Goal: Information Seeking & Learning: Learn about a topic

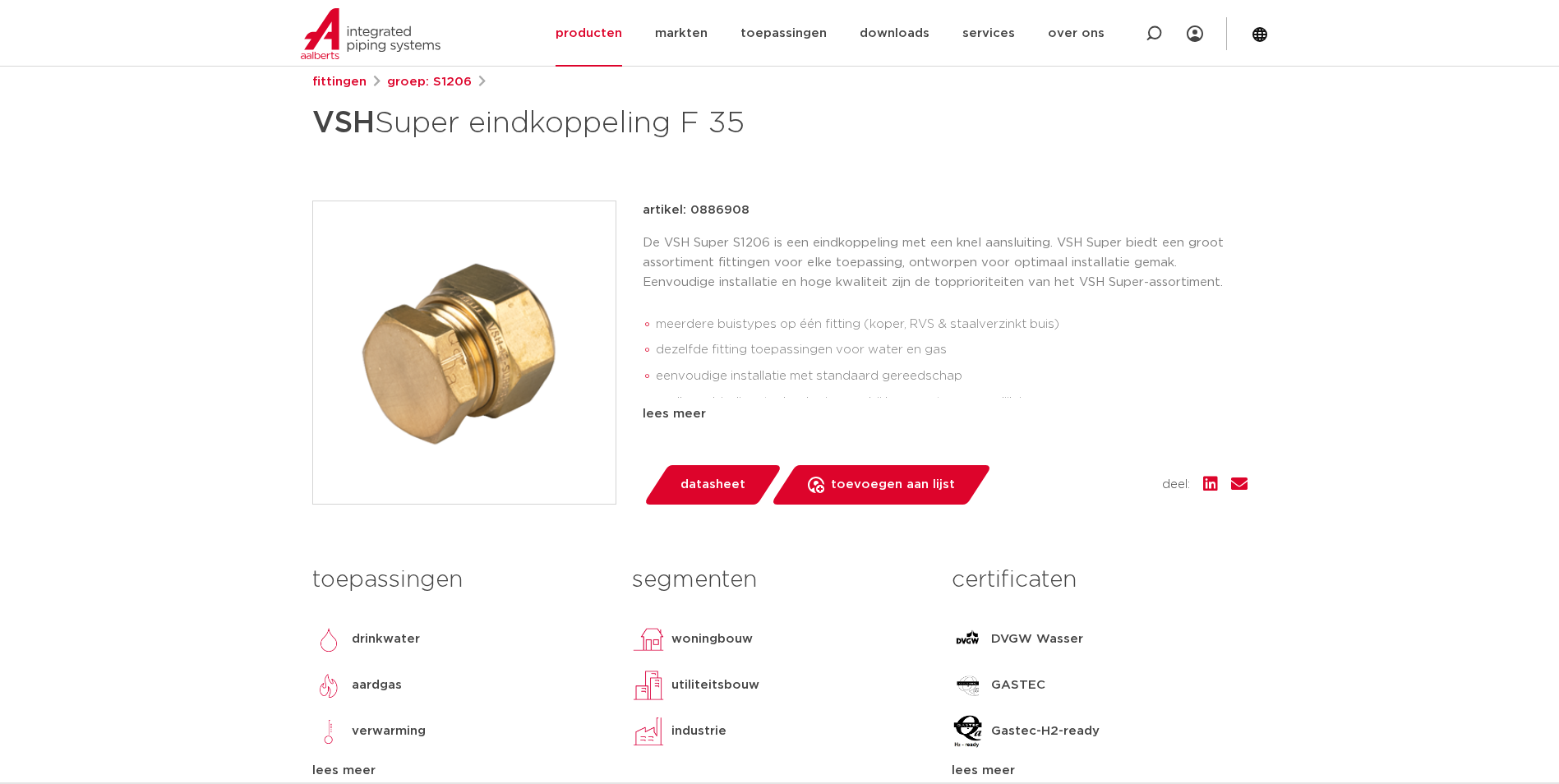
scroll to position [247, 0]
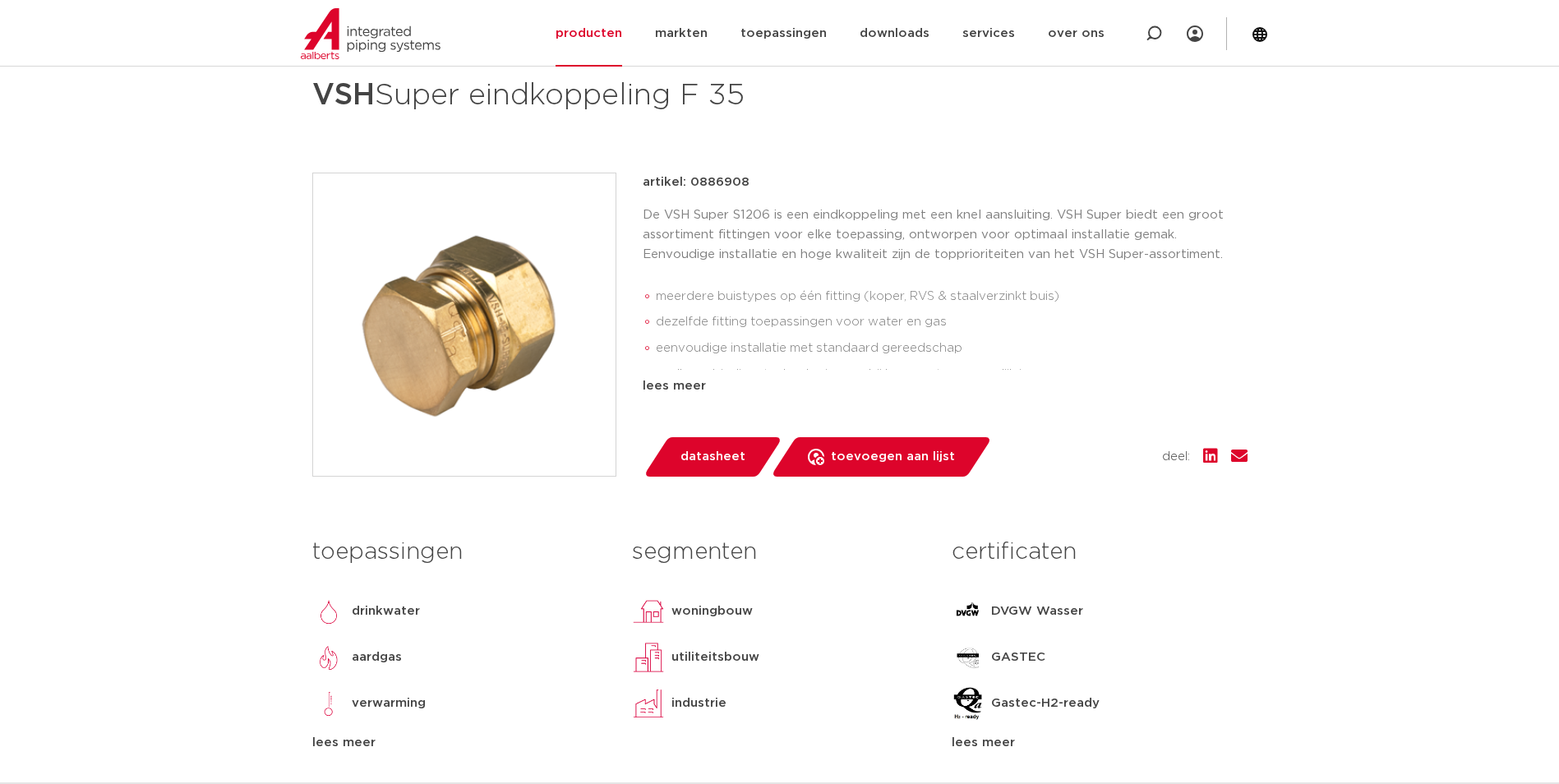
click at [722, 461] on span "datasheet" at bounding box center [712, 457] width 65 height 27
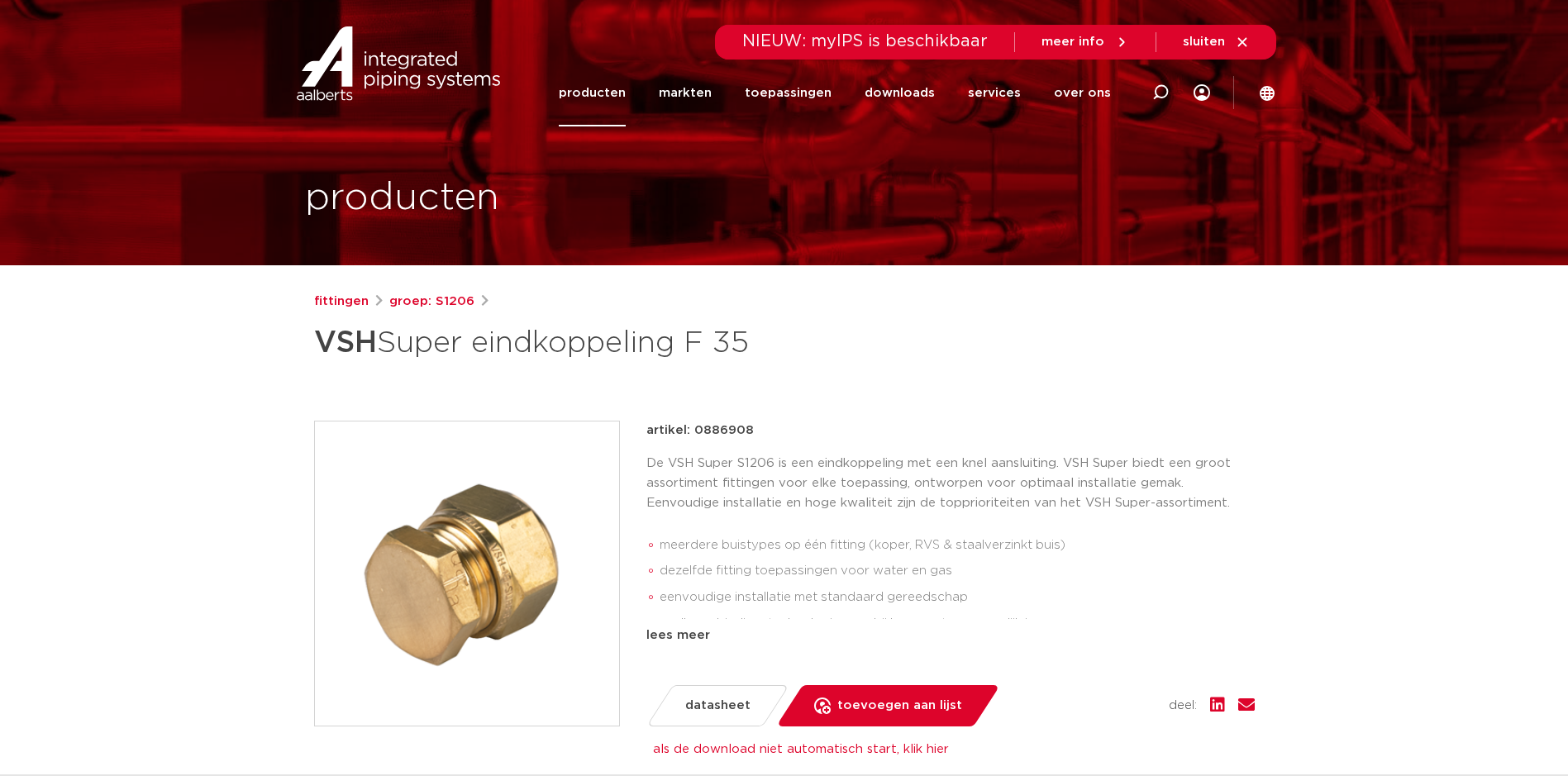
scroll to position [0, 0]
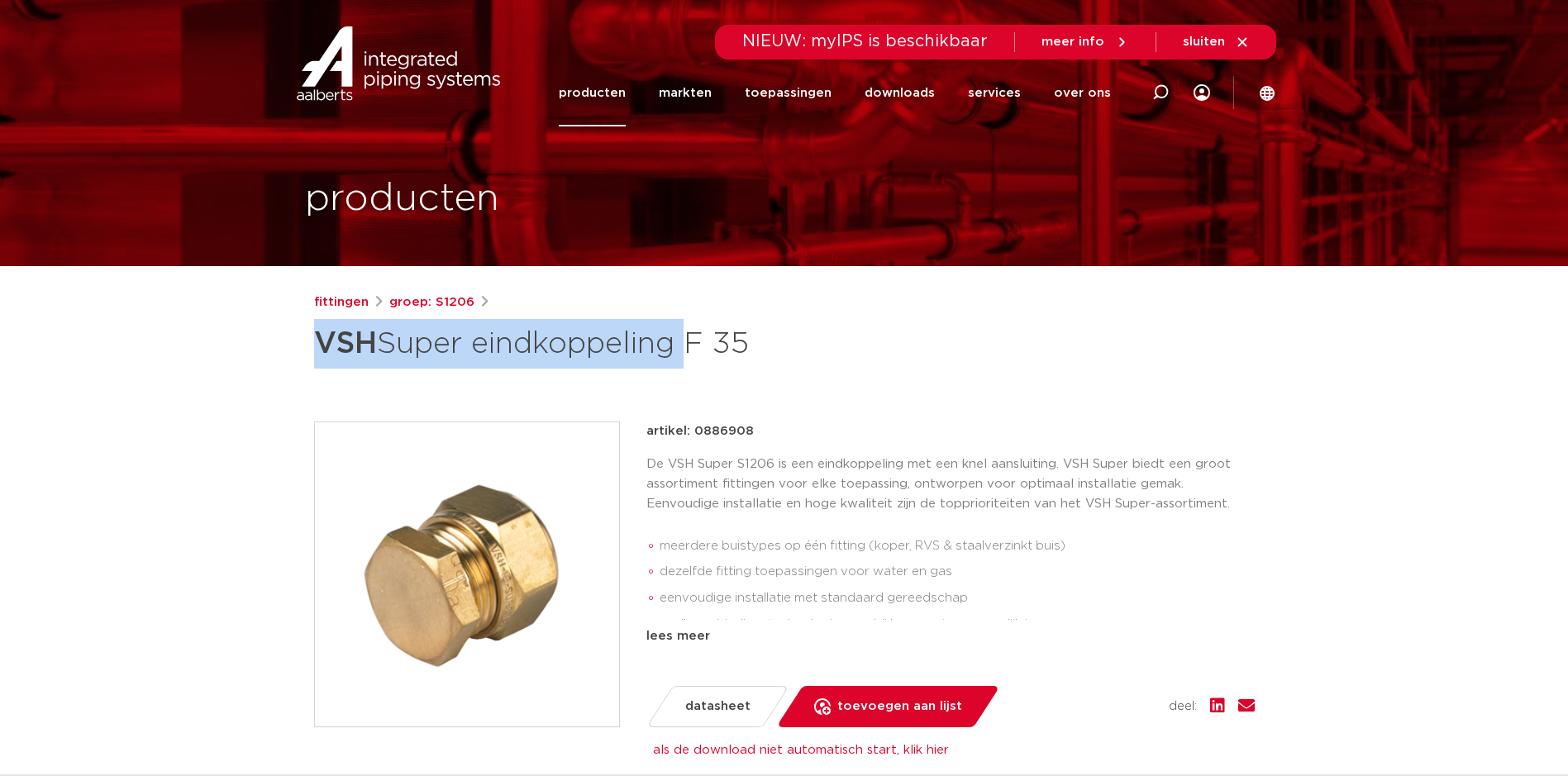
drag, startPoint x: 344, startPoint y: 342, endPoint x: 690, endPoint y: 352, distance: 346.1
click at [690, 352] on div "fittingen groep: S1206 VSH Super eindkoppeling F 35" at bounding box center [784, 685] width 967 height 785
copy h1 "VSH Super eindkoppeling"
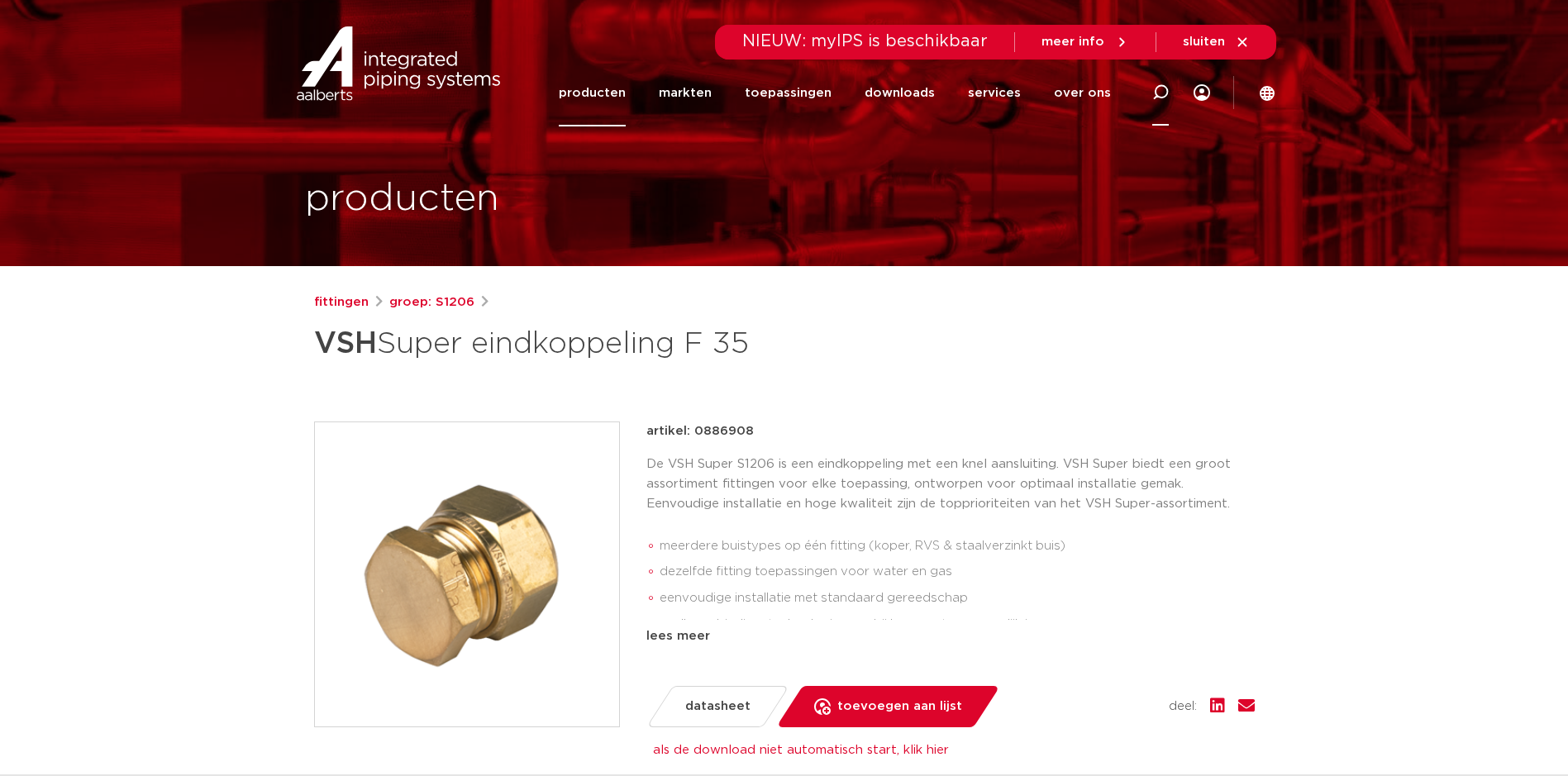
click at [1137, 87] on div at bounding box center [1160, 92] width 66 height 68
paste input "VSH Super eindkoppeling"
type input "VSH Super eindkoppeling"
click button "Zoeken" at bounding box center [0, 0] width 0 height 0
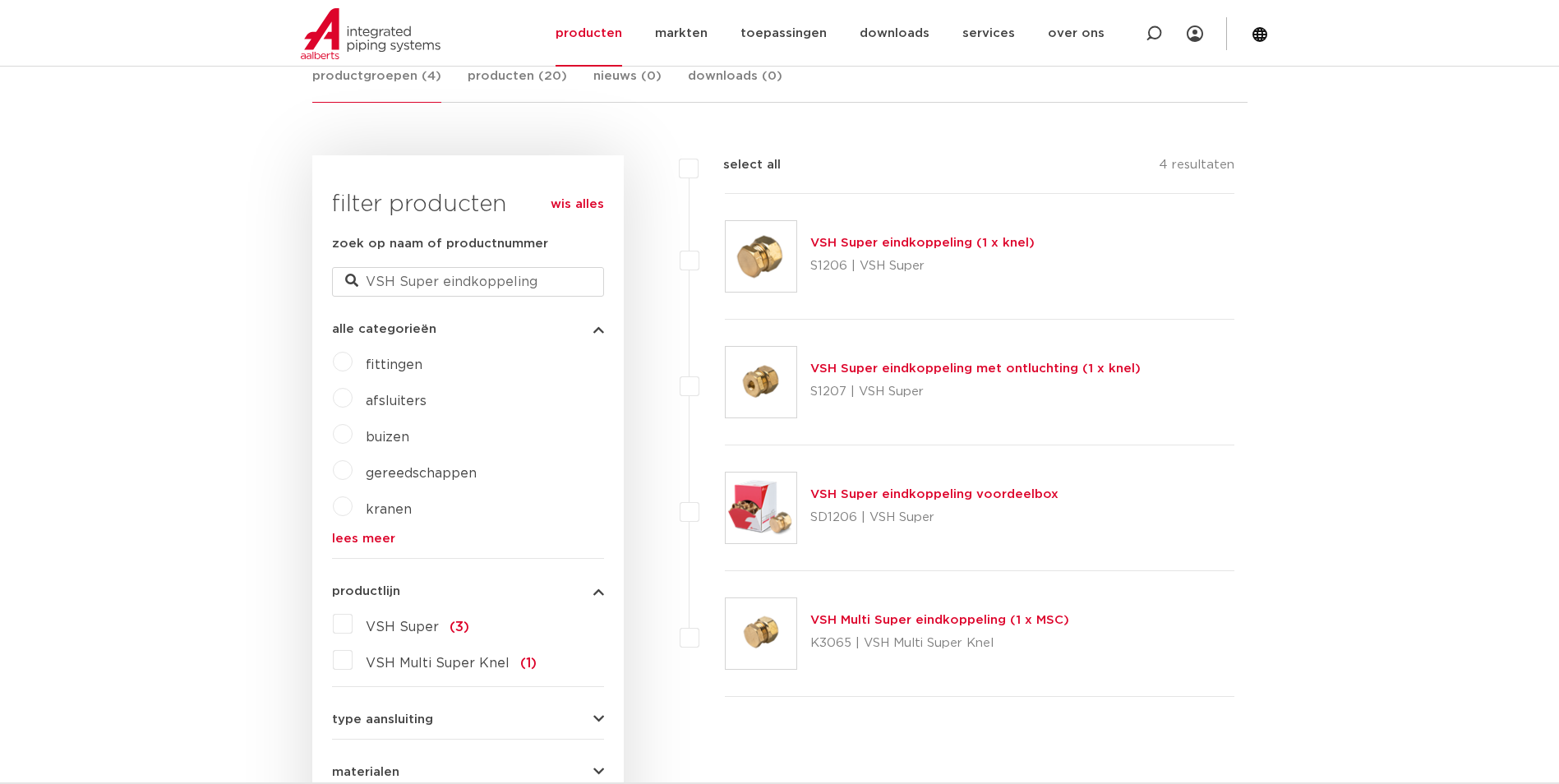
scroll to position [328, 0]
click at [895, 249] on link "VSH Super eindkoppeling (1 x knel)" at bounding box center [922, 243] width 224 height 12
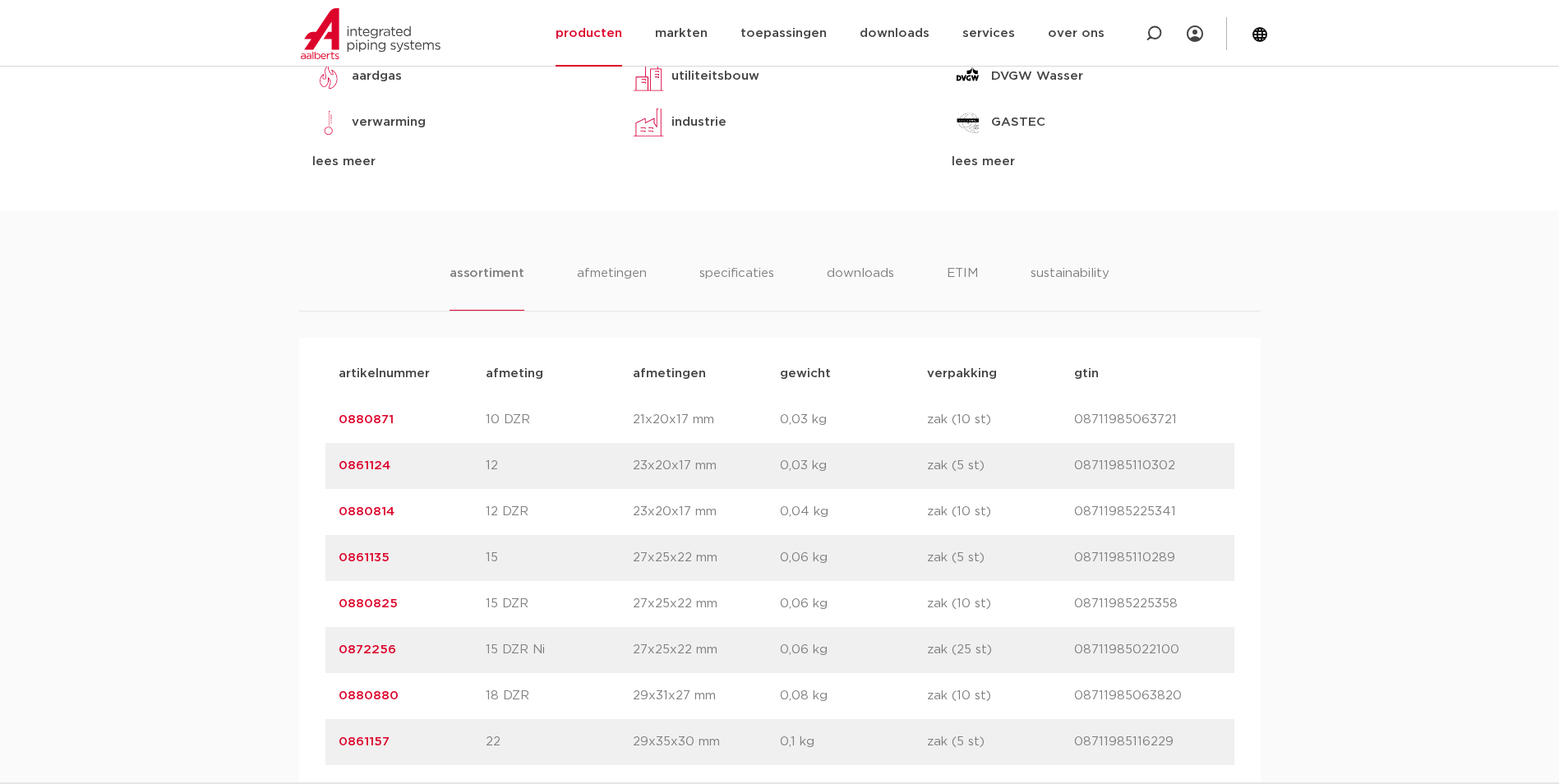
scroll to position [493, 0]
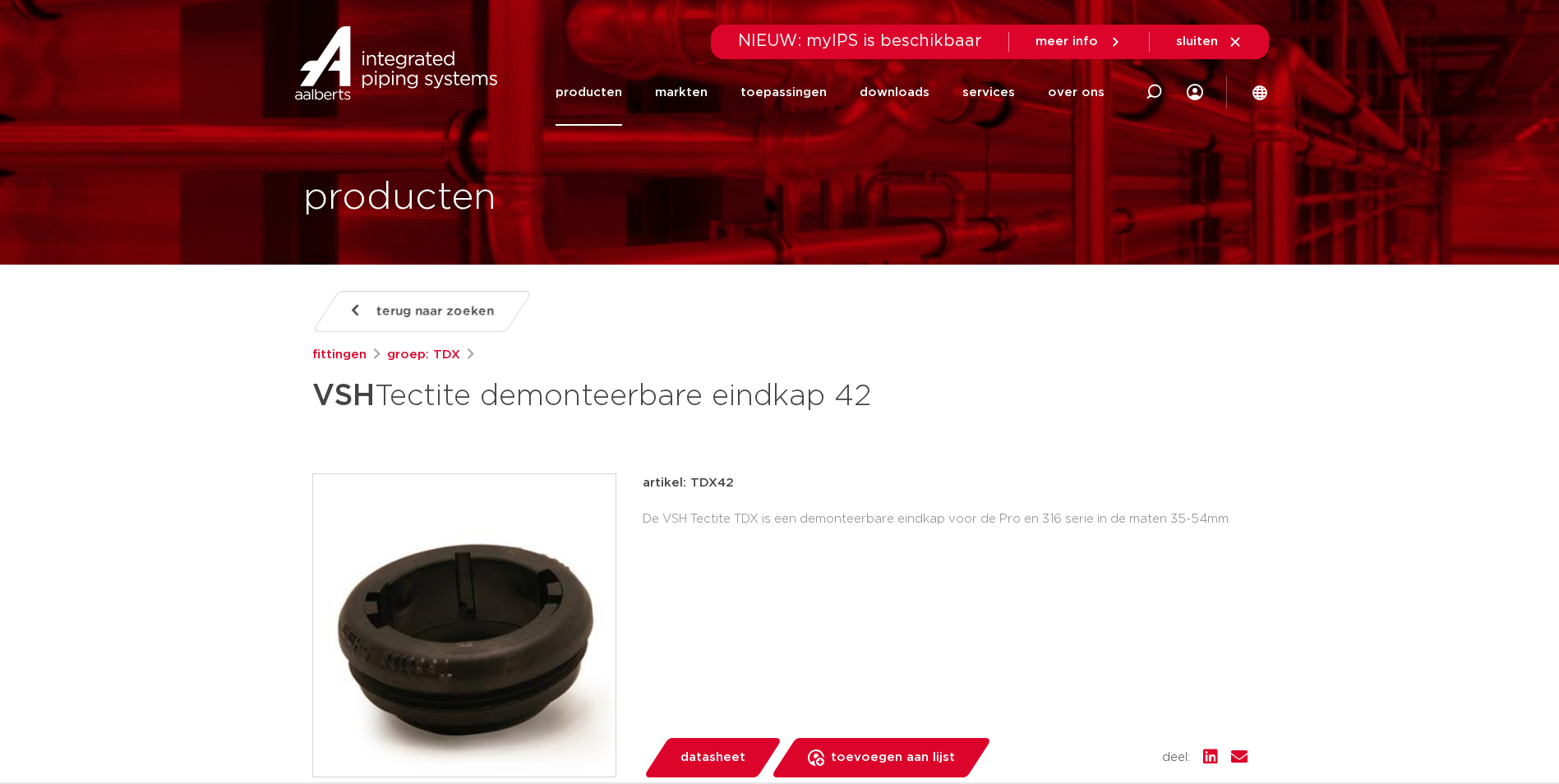
click at [622, 84] on link "producten" at bounding box center [589, 92] width 67 height 67
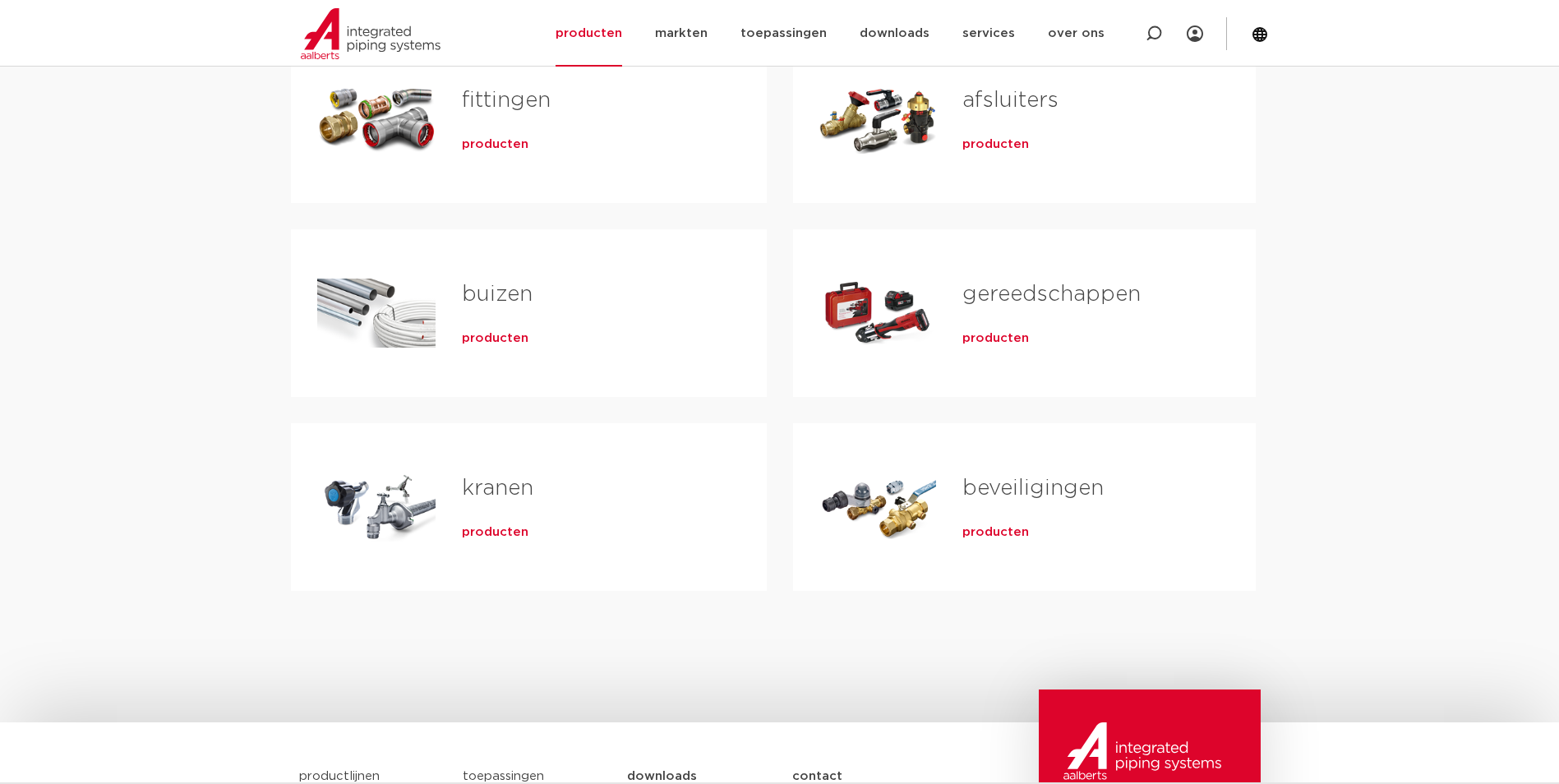
scroll to position [247, 0]
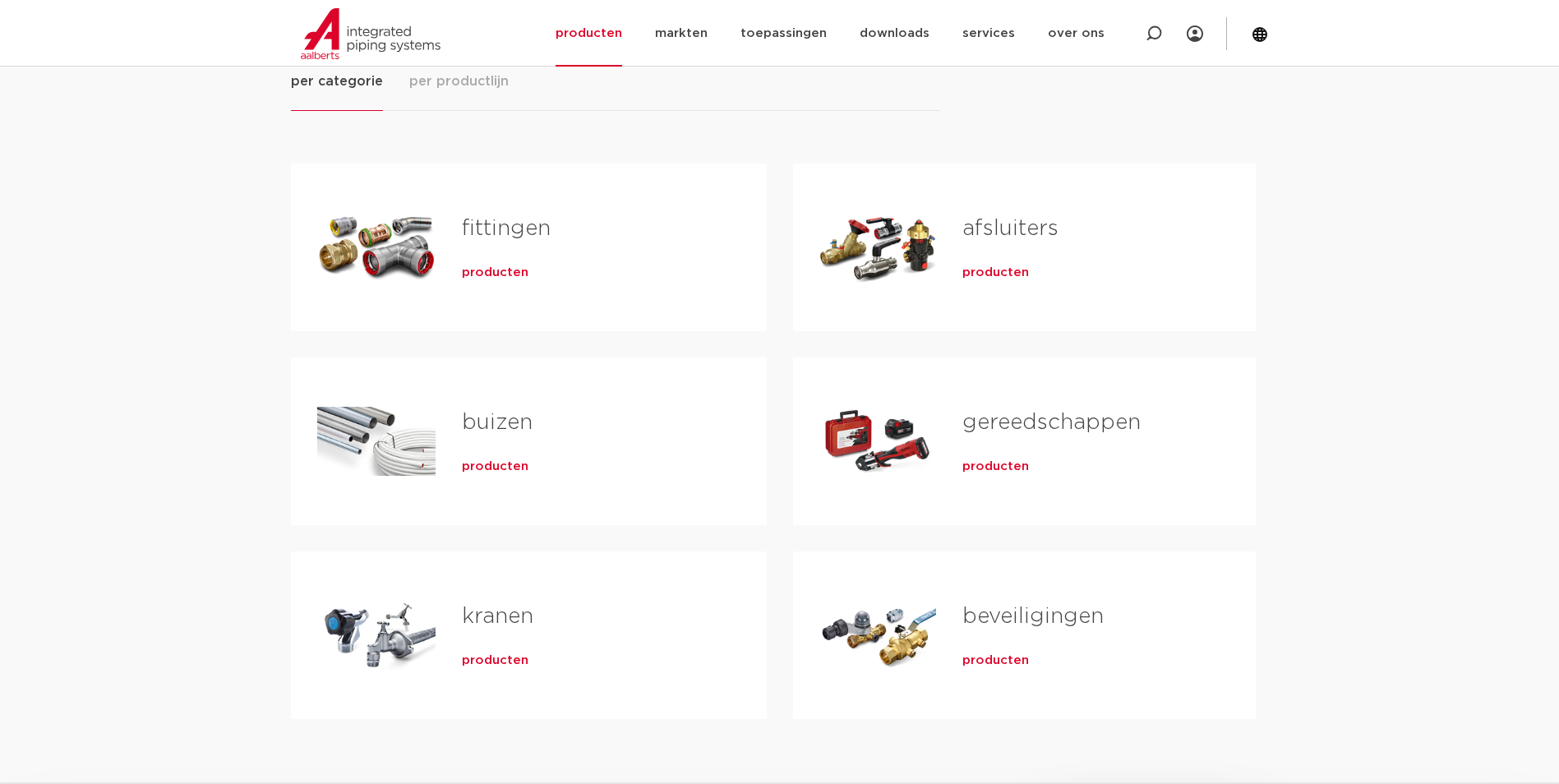
click at [464, 257] on div "fittingen producten" at bounding box center [588, 247] width 305 height 115
click at [474, 271] on span "producten" at bounding box center [495, 273] width 67 height 17
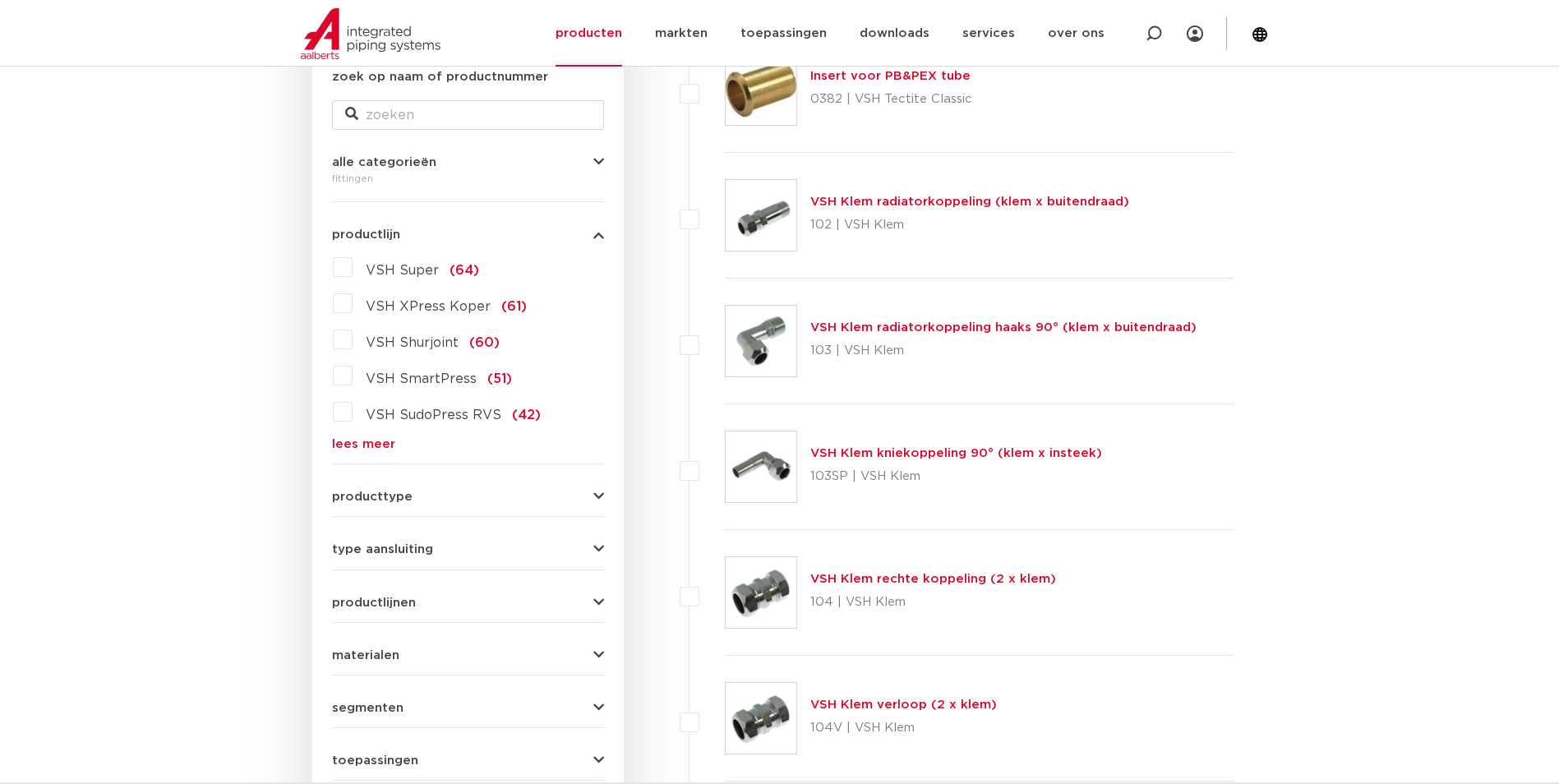
click at [352, 277] on label "VSH Super (64)" at bounding box center [416, 267] width 127 height 27
click at [0, 0] on input "VSH Super (64)" at bounding box center [0, 0] width 0 height 0
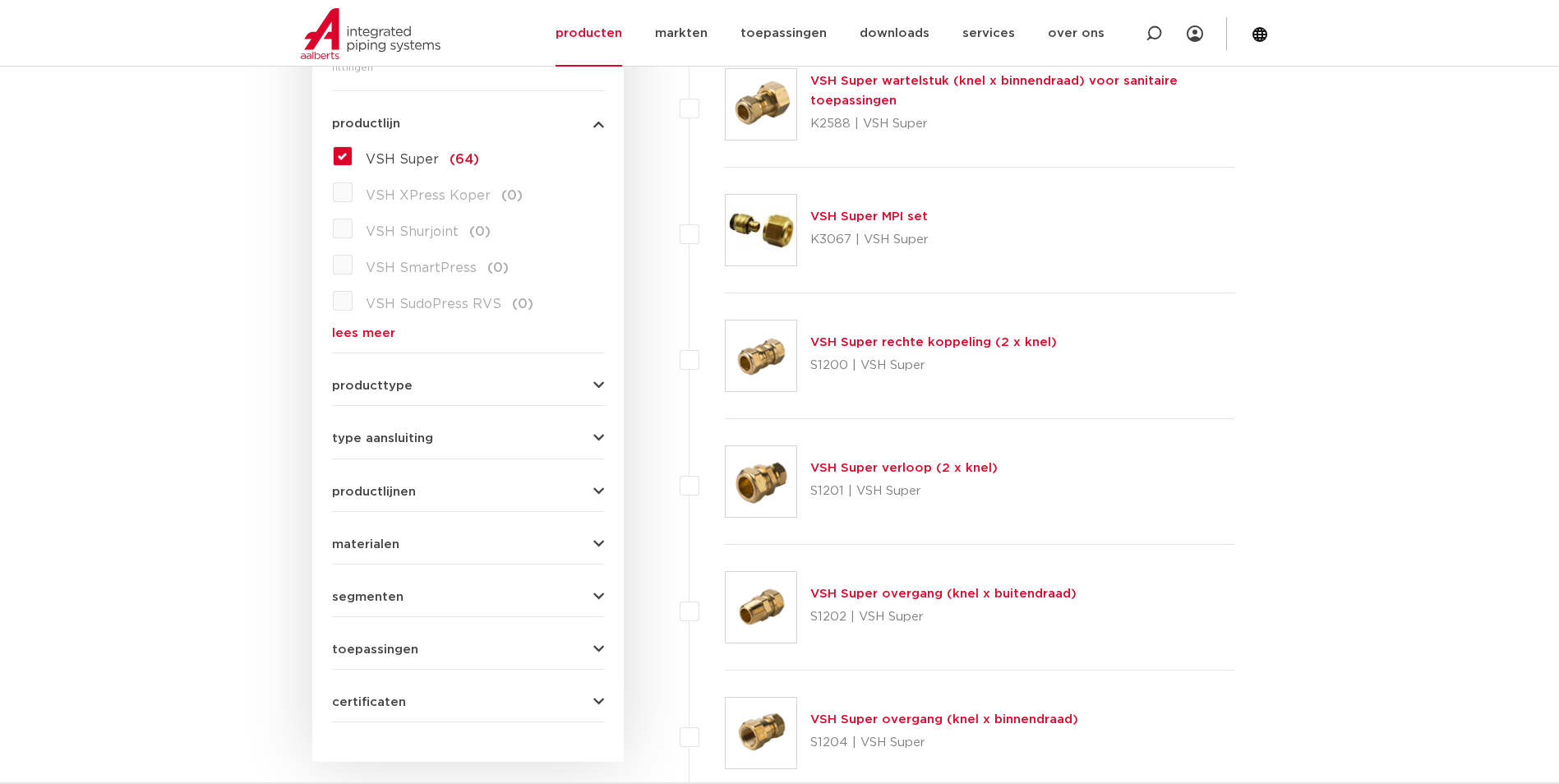
scroll to position [411, 0]
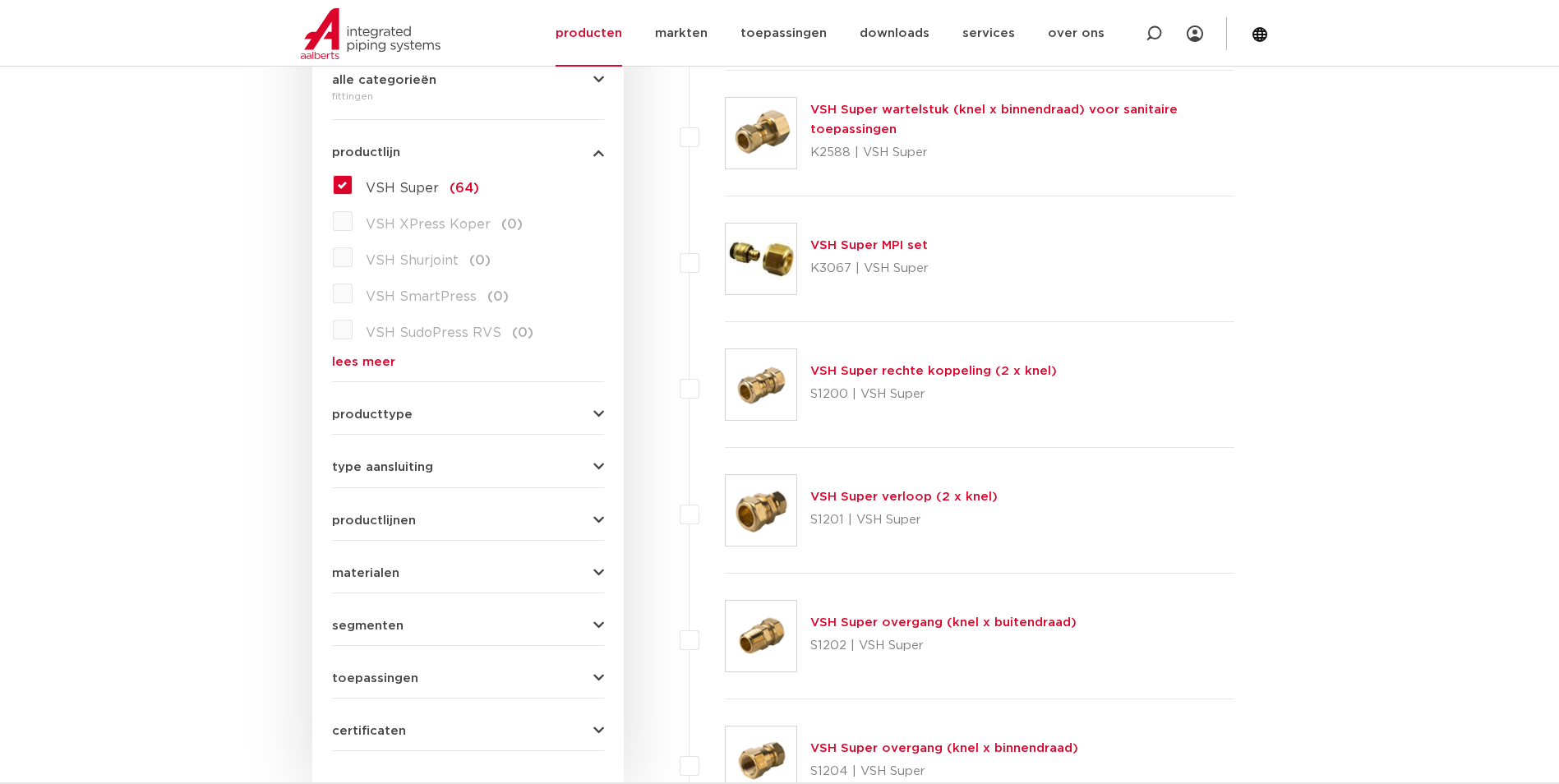
click at [453, 482] on form "zoek op naam of productnummer alle categorieën fittingen fittingen afsluiters b…" at bounding box center [467, 367] width 272 height 766
click at [453, 479] on form "zoek op naam of productnummer alle categorieën fittingen fittingen afsluiters b…" at bounding box center [467, 367] width 272 height 766
click at [454, 469] on button "type aansluiting" at bounding box center [467, 467] width 272 height 12
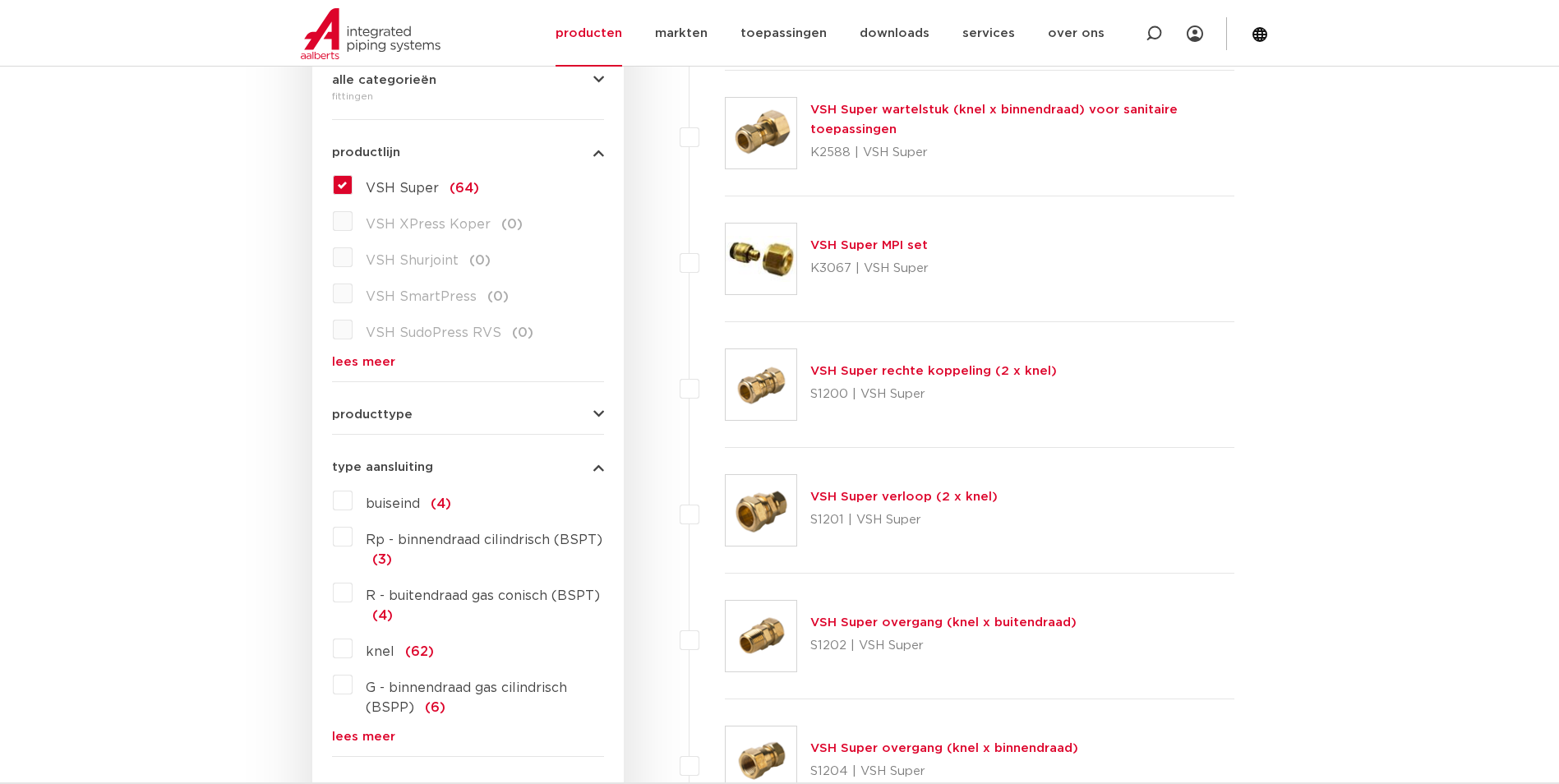
click at [455, 469] on button "type aansluiting" at bounding box center [467, 467] width 272 height 12
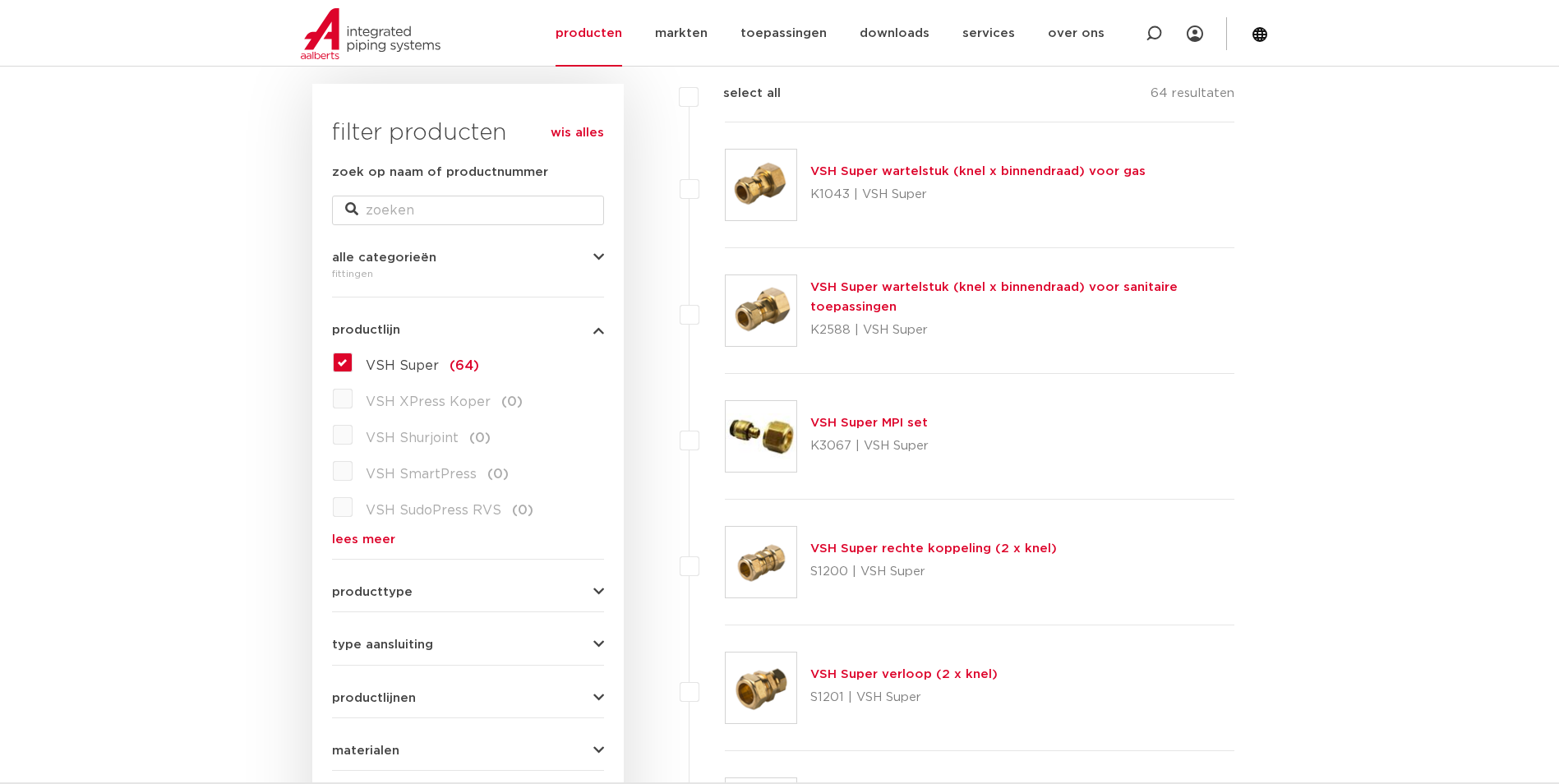
scroll to position [328, 0]
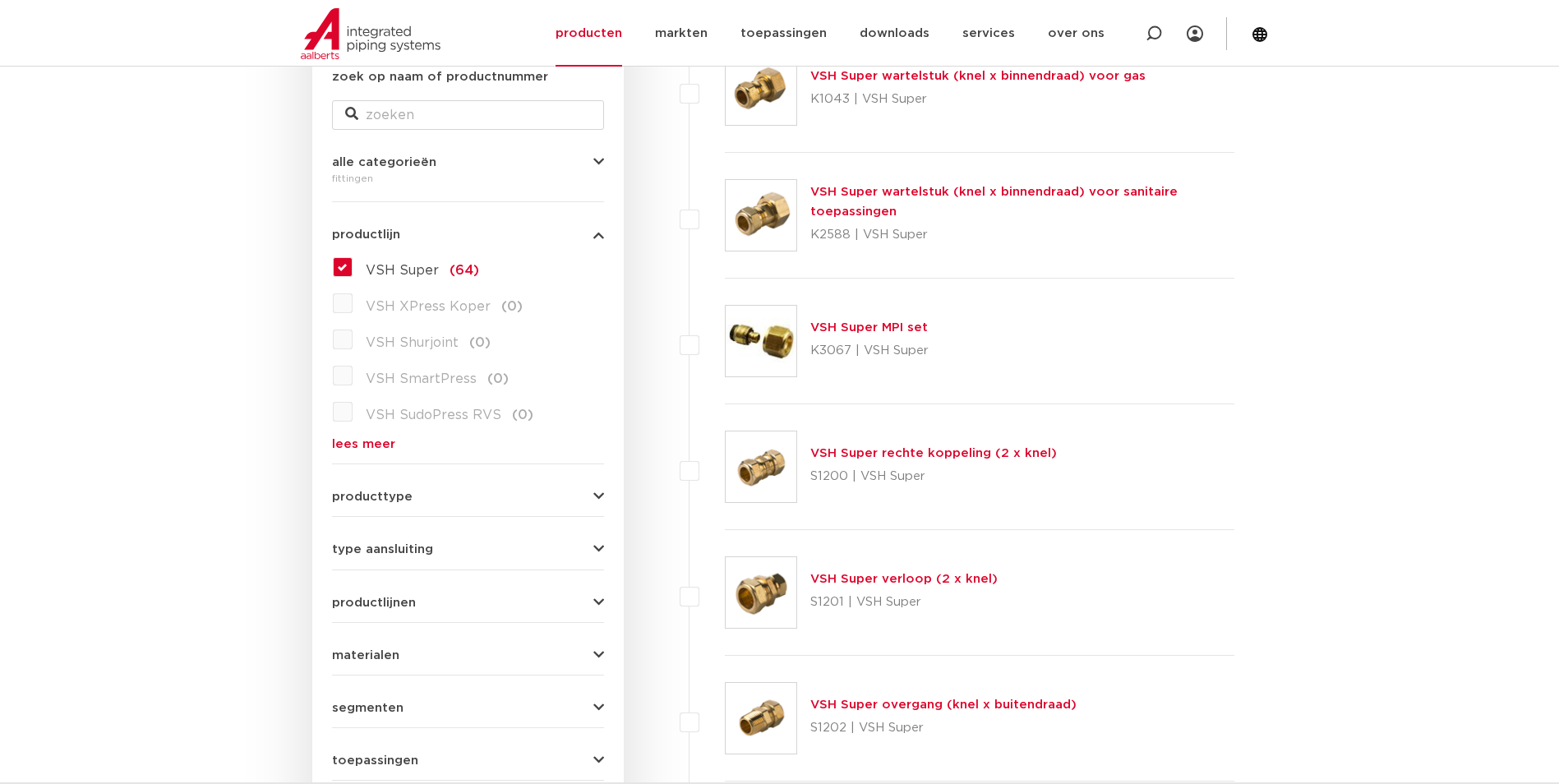
click at [391, 501] on span "producttype" at bounding box center [372, 497] width 81 height 12
click at [392, 535] on div "type aansluiting buiseind (4) Rp - binnendraad cilindrisch (BSPT) (3) R - buite…" at bounding box center [467, 542] width 272 height 26
click at [393, 545] on span "type aansluiting" at bounding box center [382, 549] width 101 height 12
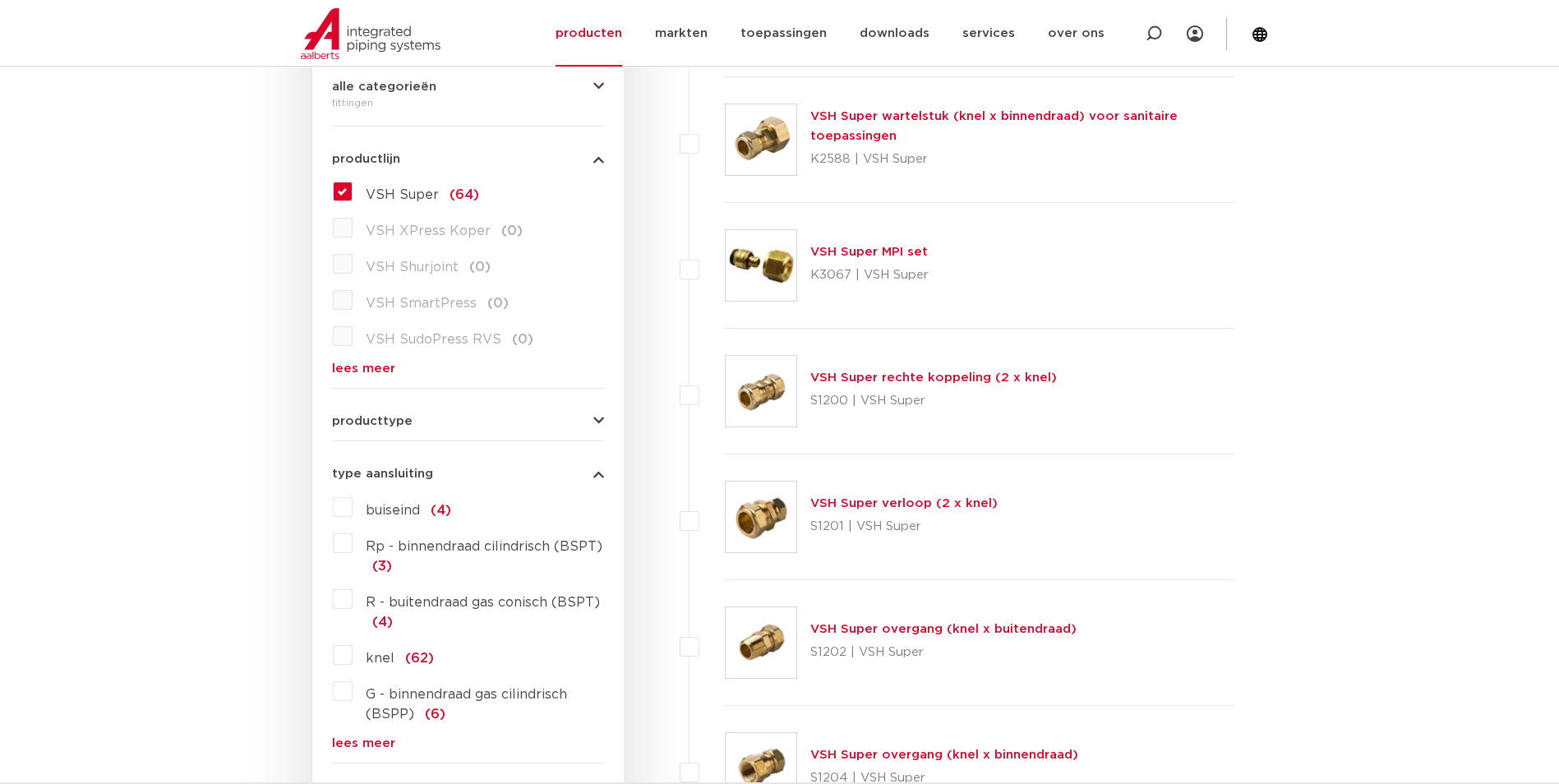
scroll to position [493, 0]
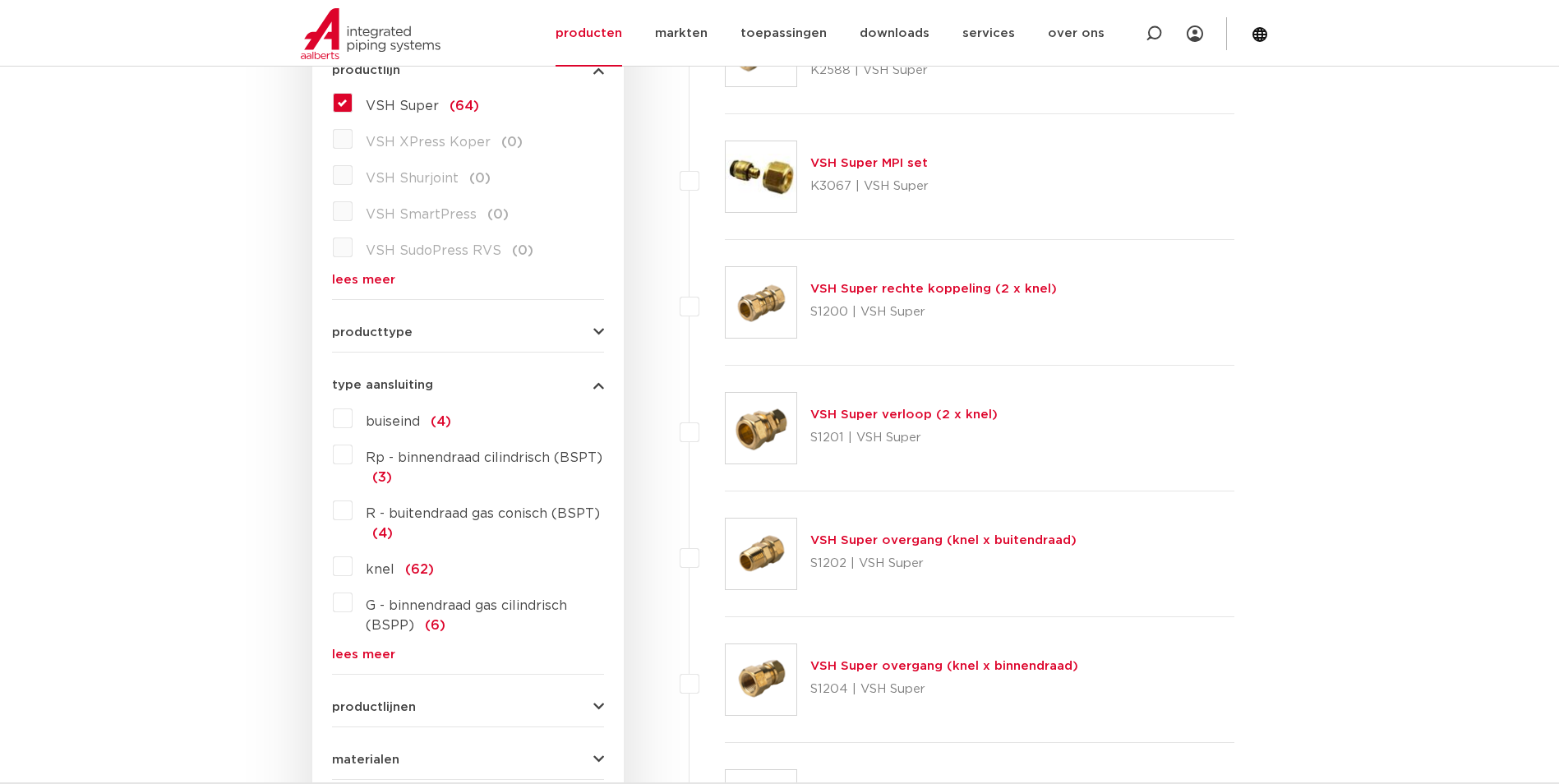
click at [376, 691] on div "productlijnen VSH SmartPress maak een keuze VSH SmartPress afsluiters VSH Smart…" at bounding box center [467, 700] width 272 height 26
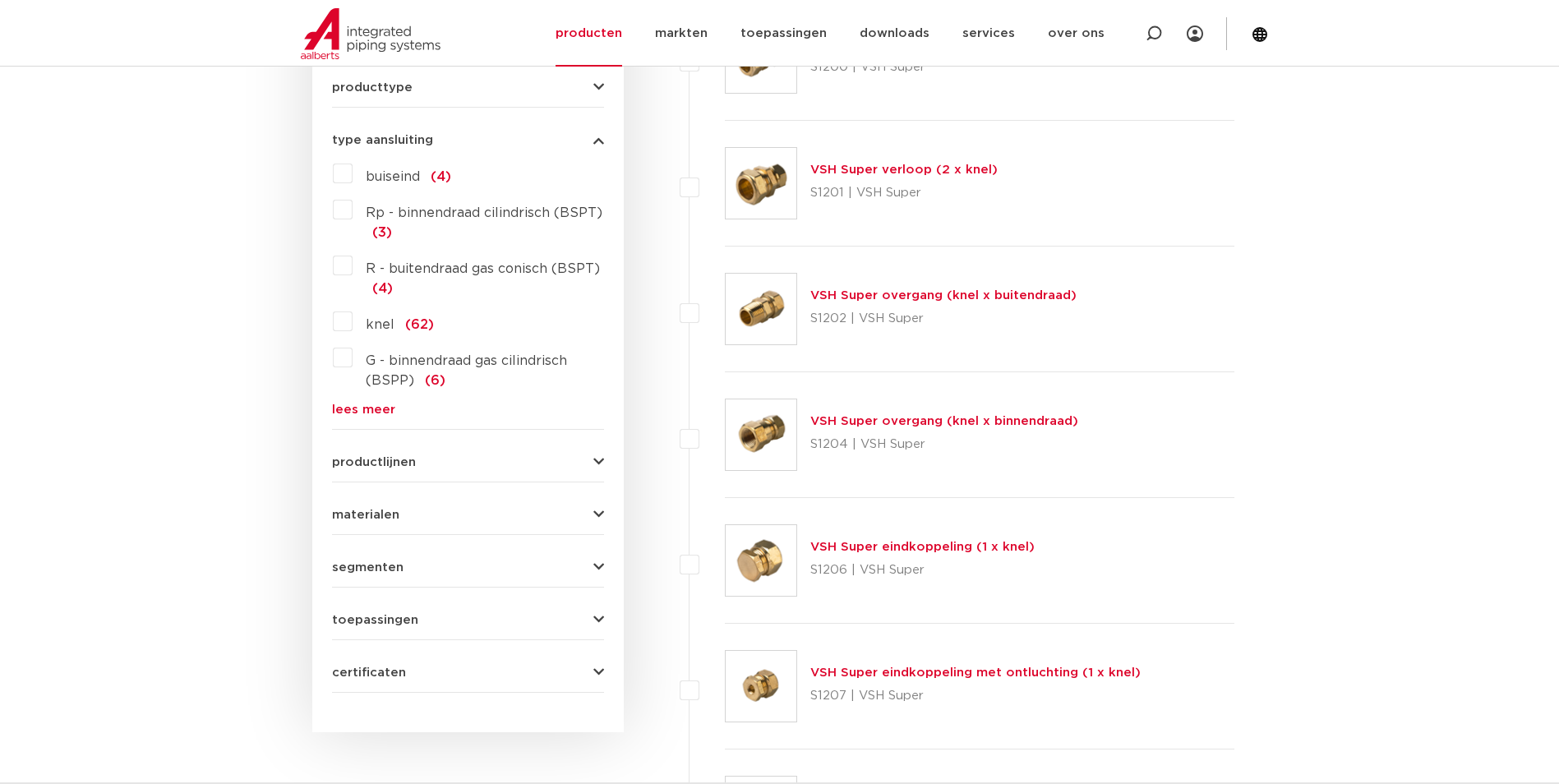
scroll to position [739, 0]
click at [877, 424] on link "VSH Super overgang (knel x binnendraad)" at bounding box center [943, 419] width 267 height 12
